Goal: Navigation & Orientation: Find specific page/section

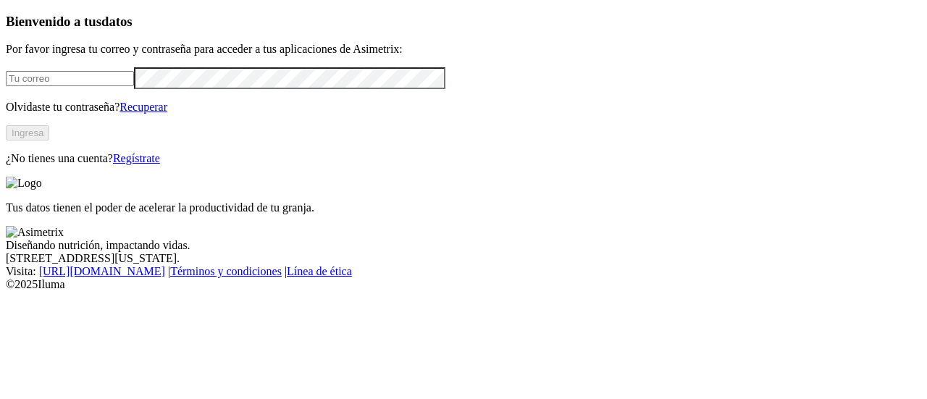
type input "[PERSON_NAME][EMAIL_ADDRESS][PERSON_NAME][PERSON_NAME][DOMAIN_NAME]"
click at [49, 140] on button "Ingresa" at bounding box center [27, 132] width 43 height 15
